Goal: Navigation & Orientation: Find specific page/section

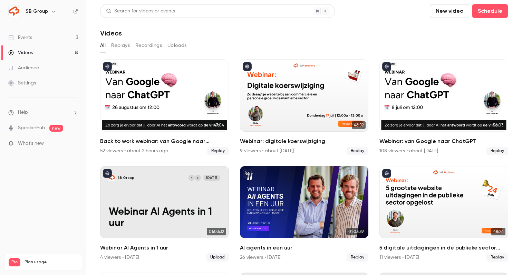
click at [61, 39] on link "Events 3" at bounding box center [43, 37] width 86 height 15
